Goal: Task Accomplishment & Management: Manage account settings

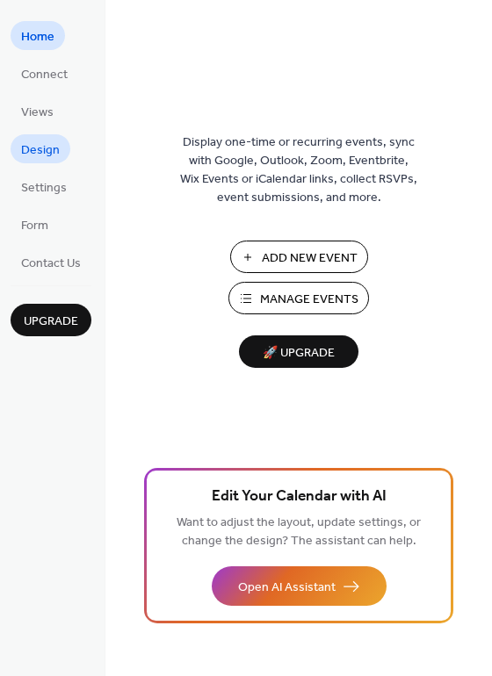
click at [55, 142] on span "Design" at bounding box center [40, 150] width 39 height 18
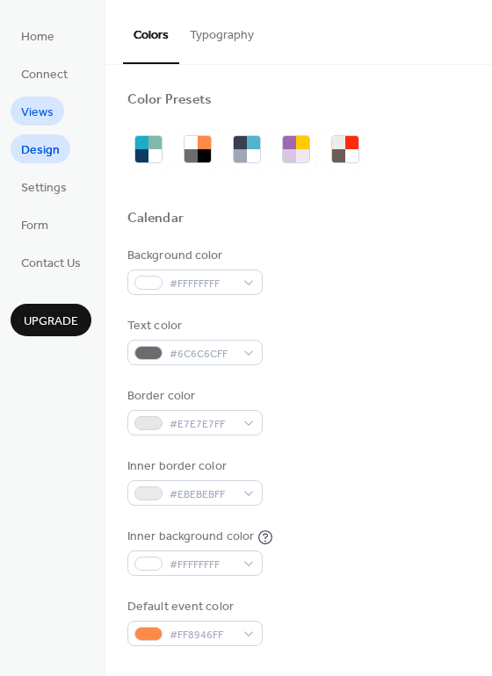
click at [27, 116] on span "Views" at bounding box center [37, 113] width 32 height 18
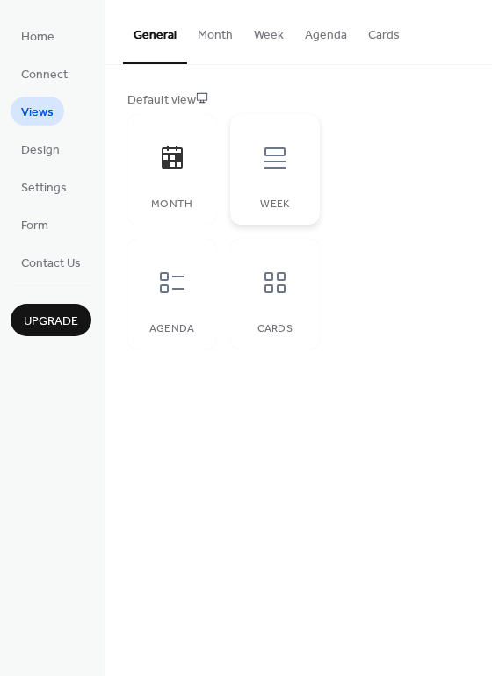
click at [273, 208] on div "Week" at bounding box center [275, 204] width 54 height 12
click at [212, 29] on button "Month" at bounding box center [215, 31] width 56 height 62
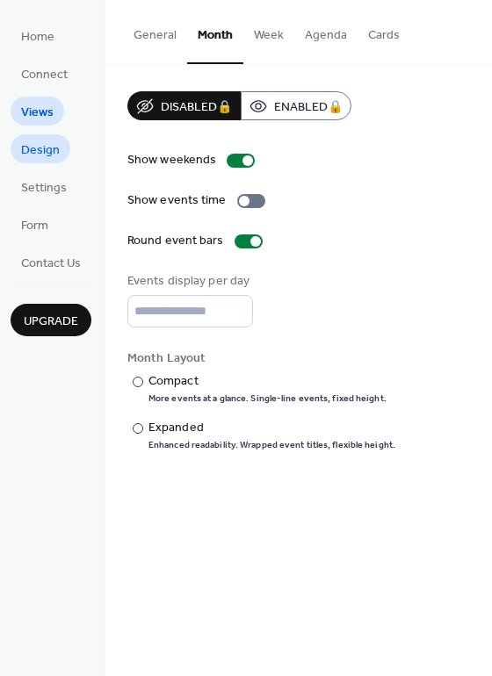
click at [30, 159] on span "Design" at bounding box center [40, 150] width 39 height 18
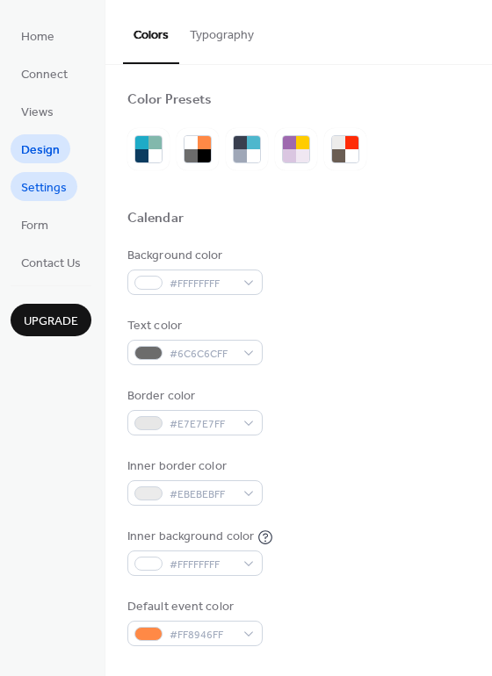
click at [37, 191] on span "Settings" at bounding box center [44, 188] width 46 height 18
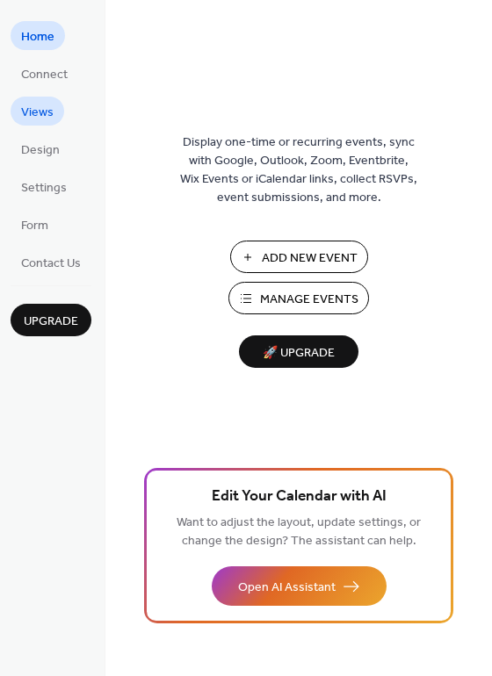
click at [32, 109] on span "Views" at bounding box center [37, 113] width 32 height 18
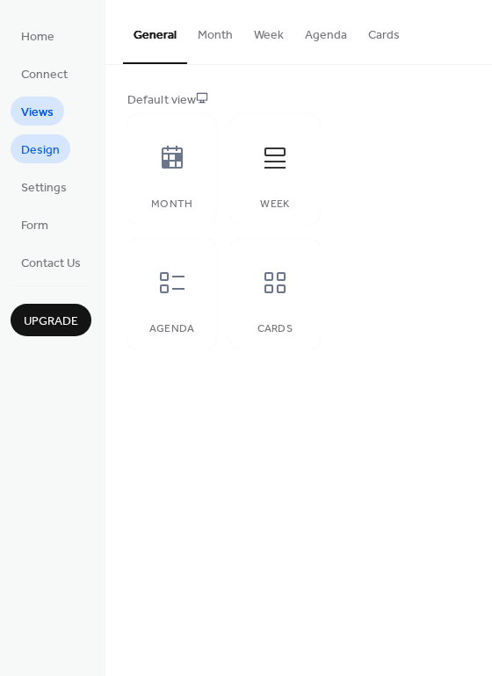
click at [41, 150] on span "Design" at bounding box center [40, 150] width 39 height 18
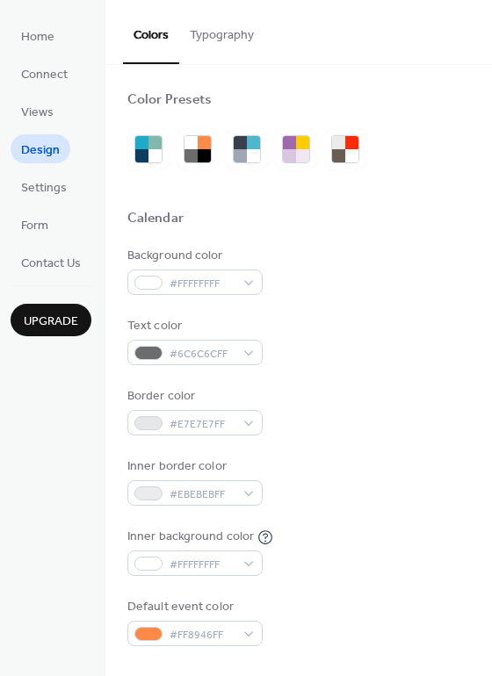
click at [236, 32] on button "Typography" at bounding box center [221, 31] width 85 height 62
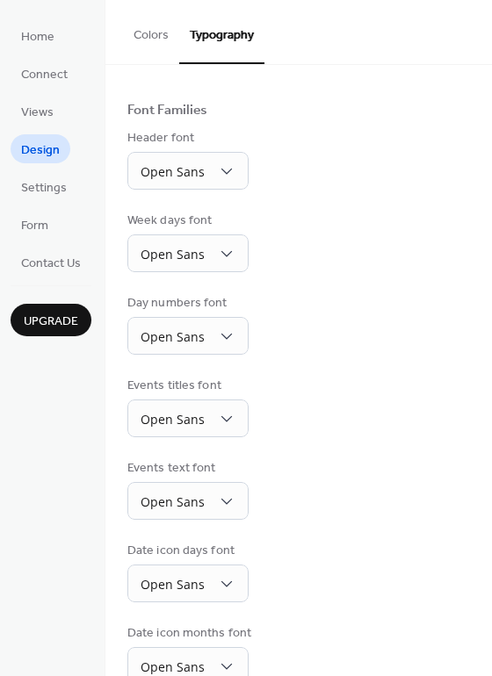
scroll to position [124, 0]
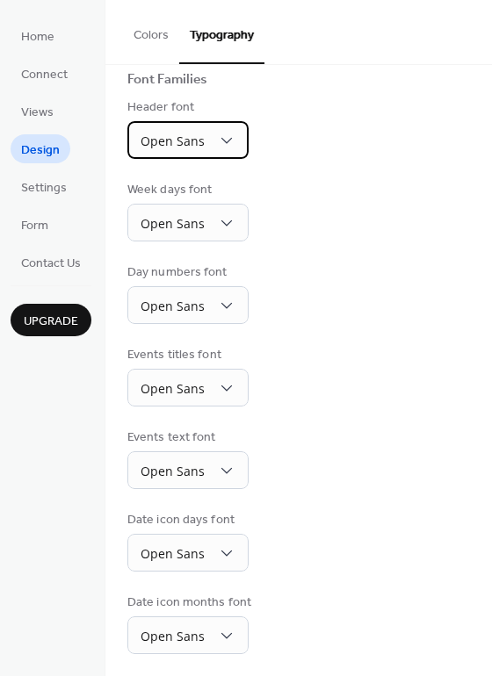
click at [193, 133] on span "Open Sans" at bounding box center [172, 141] width 64 height 17
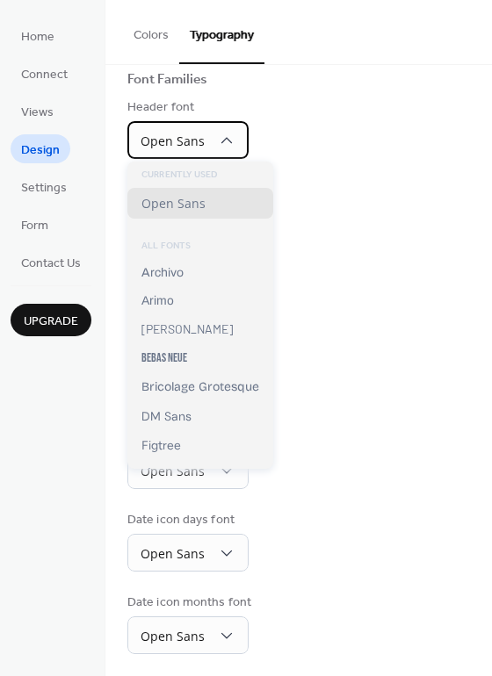
click at [193, 133] on span "Open Sans" at bounding box center [172, 141] width 64 height 17
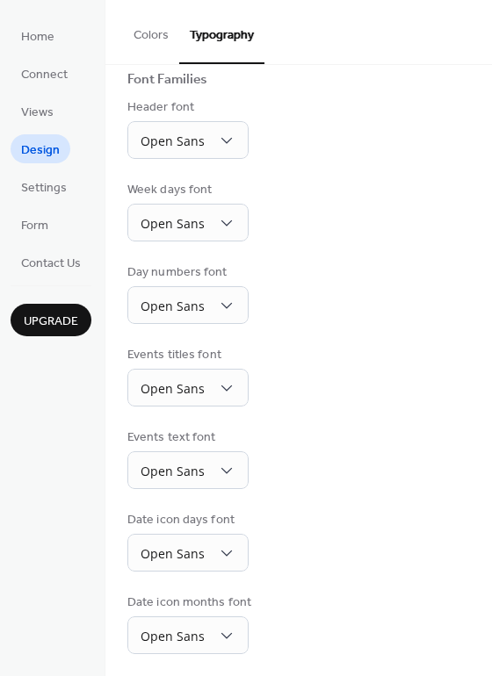
click at [132, 24] on button "Colors" at bounding box center [151, 31] width 56 height 62
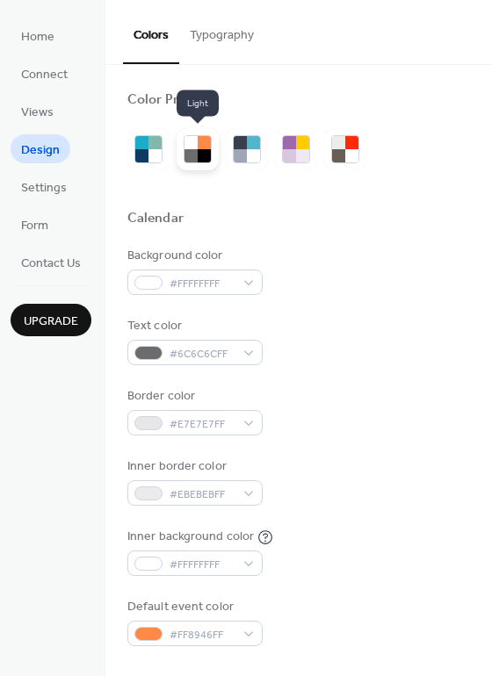
click at [184, 140] on div at bounding box center [190, 142] width 13 height 13
click at [148, 140] on div at bounding box center [154, 142] width 13 height 13
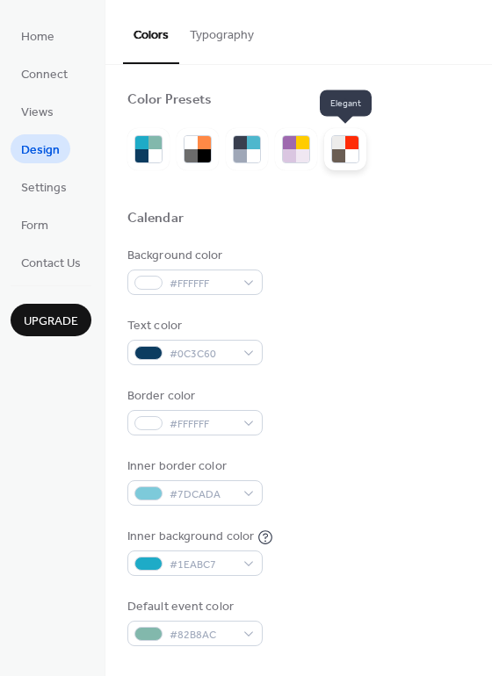
click at [332, 144] on div at bounding box center [338, 142] width 13 height 13
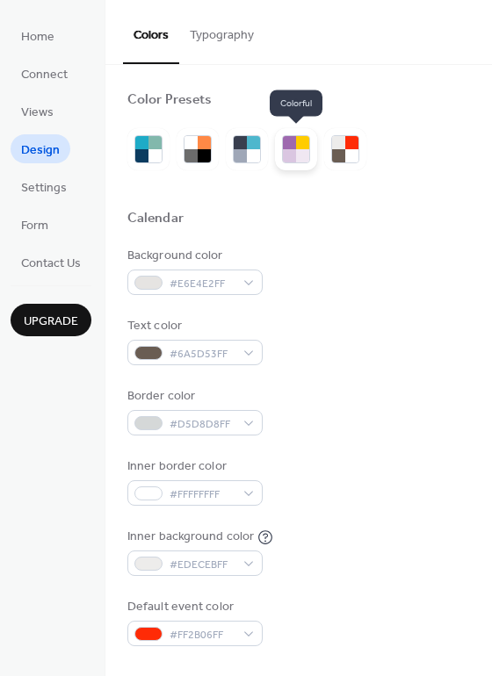
click at [284, 156] on div at bounding box center [289, 155] width 13 height 13
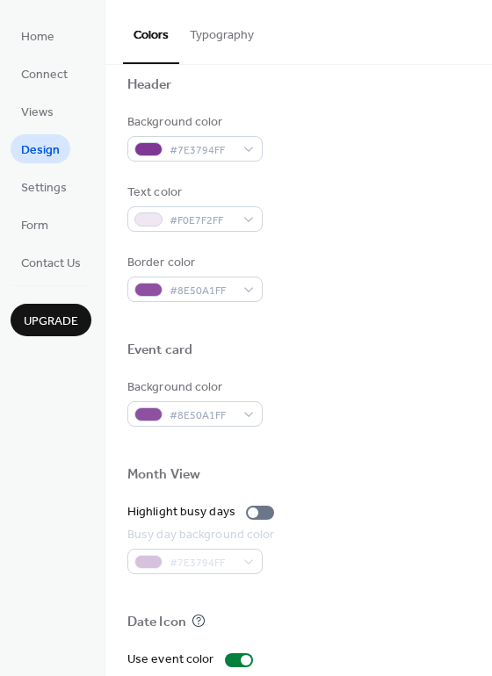
scroll to position [751, 0]
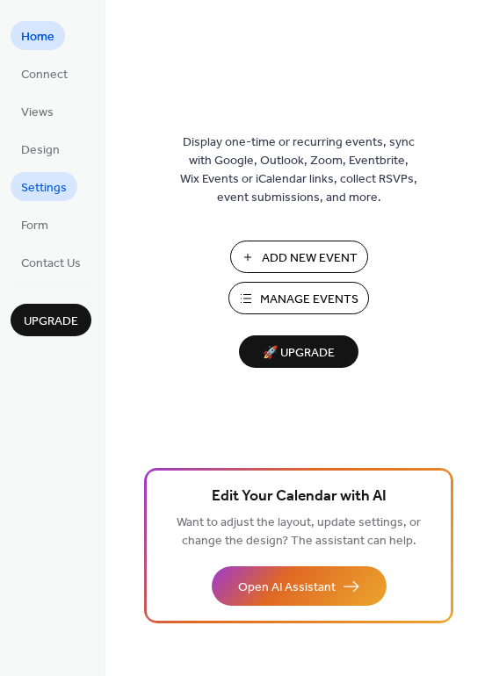
click at [43, 185] on span "Settings" at bounding box center [44, 188] width 46 height 18
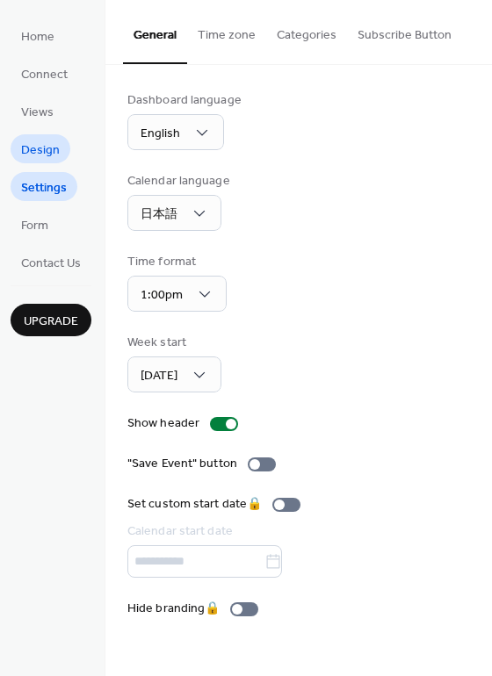
click at [15, 143] on link "Design" at bounding box center [41, 148] width 60 height 29
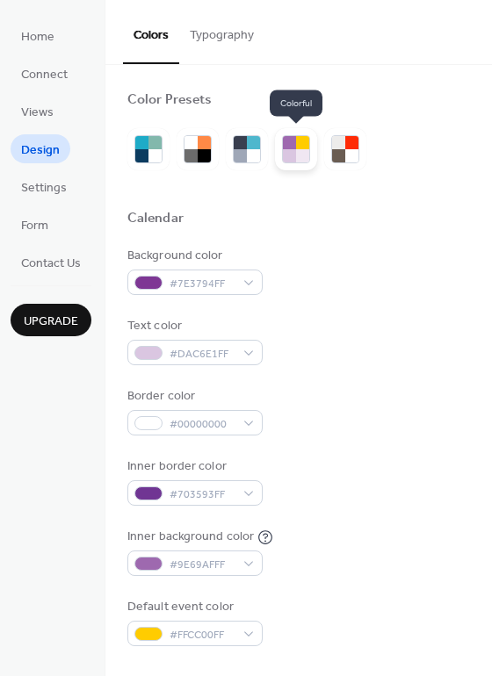
click at [284, 151] on div at bounding box center [289, 155] width 13 height 13
click at [341, 136] on div at bounding box center [338, 142] width 13 height 13
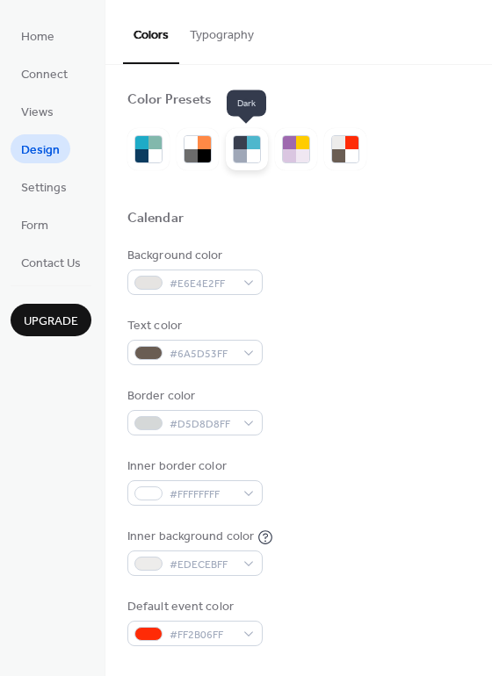
click at [240, 153] on div at bounding box center [240, 155] width 13 height 13
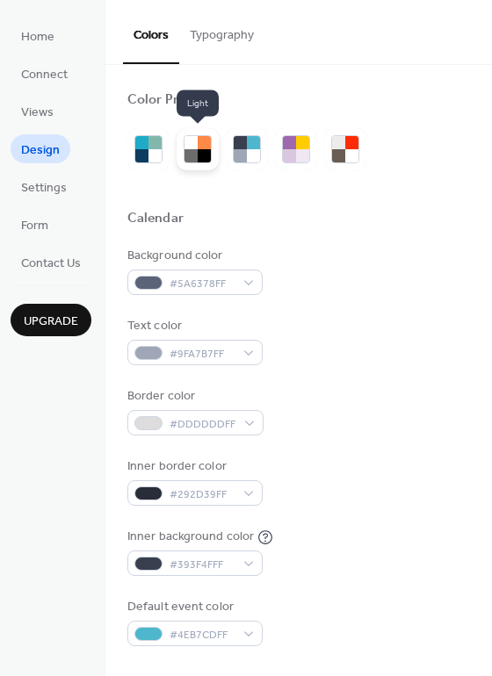
click at [201, 155] on div at bounding box center [204, 155] width 13 height 13
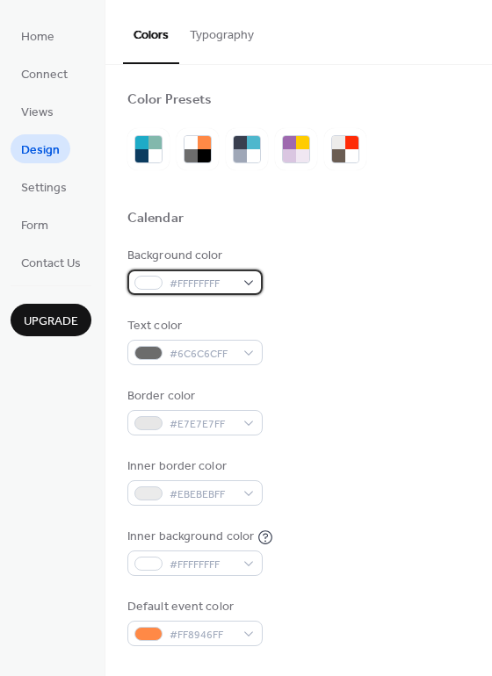
click at [212, 278] on span "#FFFFFFFF" at bounding box center [201, 284] width 65 height 18
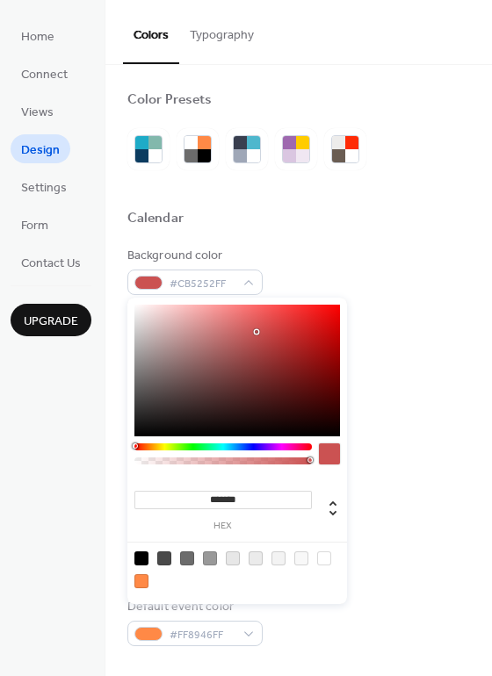
drag, startPoint x: 227, startPoint y: 327, endPoint x: 257, endPoint y: 334, distance: 31.5
click at [257, 334] on div at bounding box center [236, 371] width 205 height 132
type input "*******"
click at [348, 229] on div "Calendar" at bounding box center [298, 221] width 342 height 23
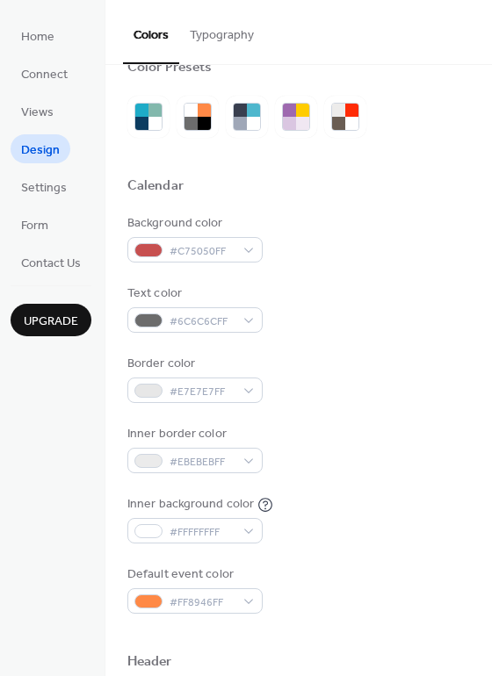
scroll to position [53, 0]
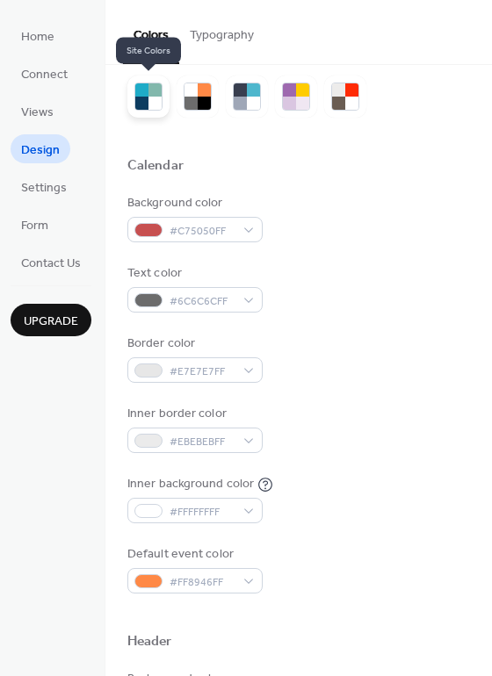
click at [141, 99] on div at bounding box center [141, 103] width 13 height 13
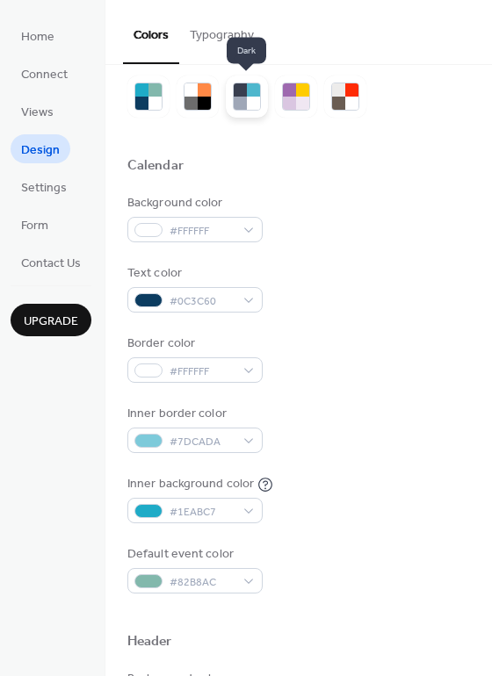
click at [242, 93] on div at bounding box center [240, 89] width 13 height 13
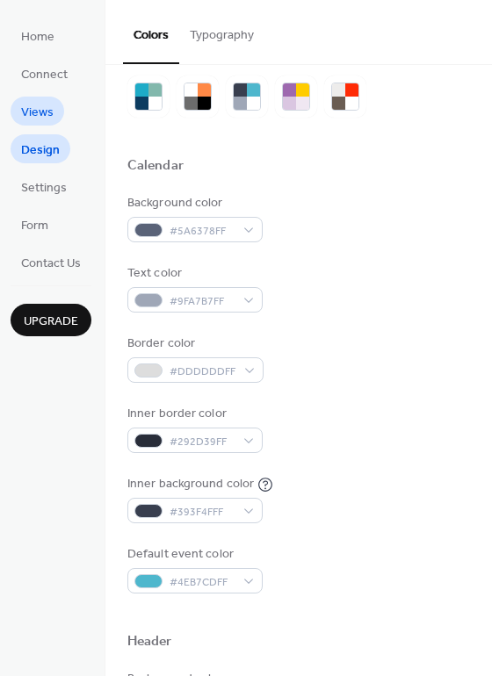
click at [55, 104] on link "Views" at bounding box center [38, 111] width 54 height 29
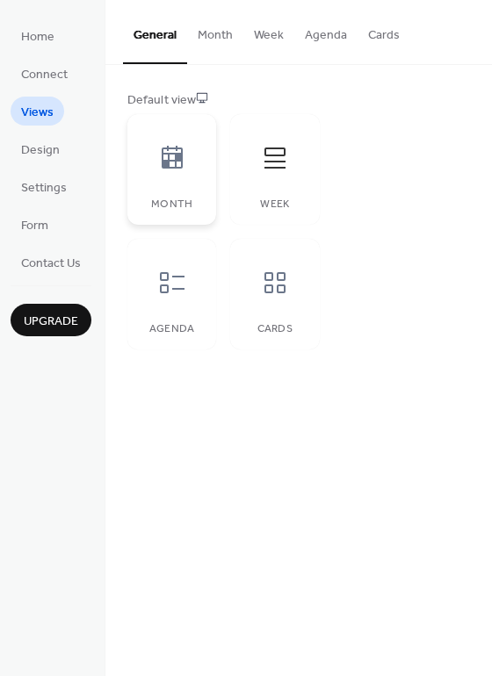
click at [169, 186] on div "Month" at bounding box center [171, 169] width 89 height 111
click at [210, 299] on div "Agenda" at bounding box center [171, 294] width 89 height 111
click at [259, 298] on div at bounding box center [274, 282] width 53 height 53
click at [217, 36] on button "Month" at bounding box center [215, 31] width 56 height 62
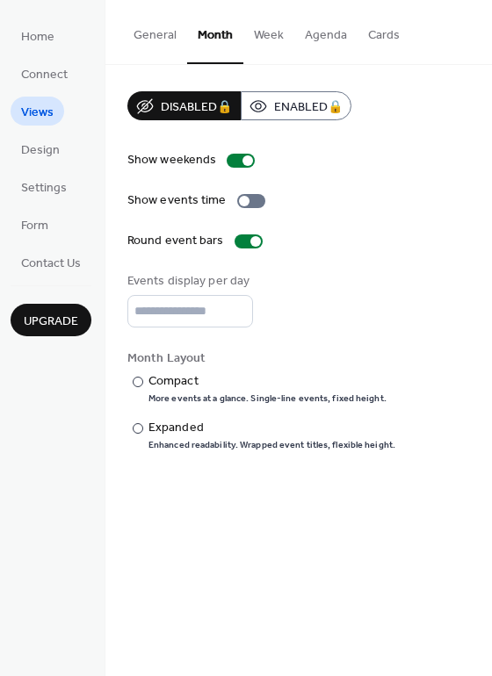
click at [165, 40] on button "General" at bounding box center [155, 31] width 64 height 62
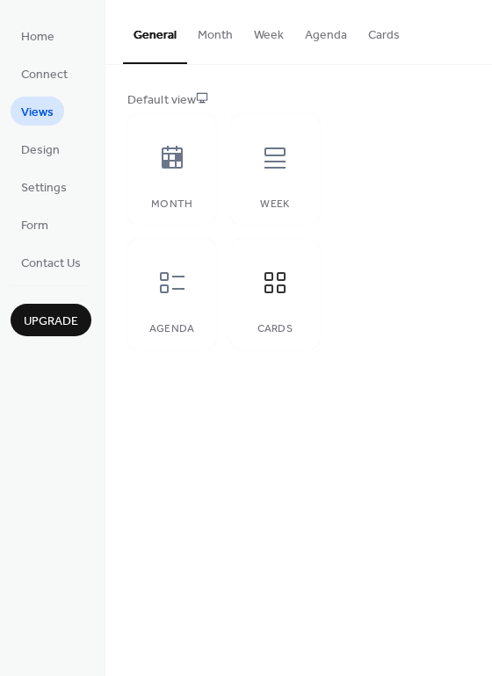
click at [279, 29] on button "Week" at bounding box center [268, 31] width 51 height 62
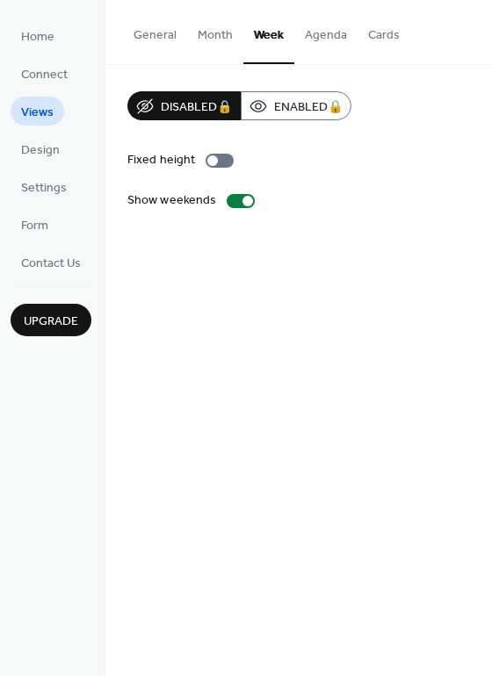
click at [313, 31] on button "Agenda" at bounding box center [325, 31] width 63 height 62
